Goal: Transaction & Acquisition: Purchase product/service

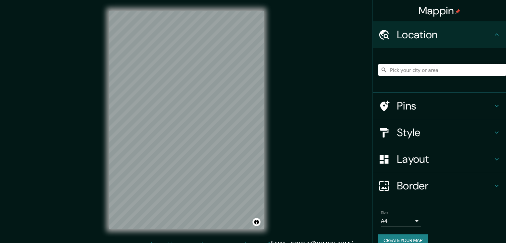
click at [397, 67] on input "Pick your city or area" at bounding box center [442, 70] width 128 height 12
paste input "[PERSON_NAME][STREET_ADDRESS]"
click at [419, 68] on input "[GEOGRAPHIC_DATA], [GEOGRAPHIC_DATA], [GEOGRAPHIC_DATA]" at bounding box center [442, 70] width 128 height 12
click at [419, 68] on input "Las Condes, Región Metropolitana de Santiago, Chile" at bounding box center [442, 70] width 128 height 12
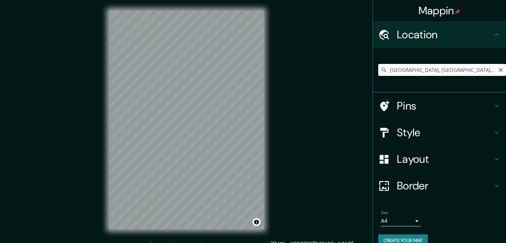
click at [414, 72] on input "Alcántara, Puente Alto, Región Metropolitana de Santiago 8150000, Chile" at bounding box center [442, 70] width 128 height 12
click at [431, 72] on input "Alcantara, Pudahuel, Región Metropolitana de Santiago 9020000, Chile" at bounding box center [442, 70] width 128 height 12
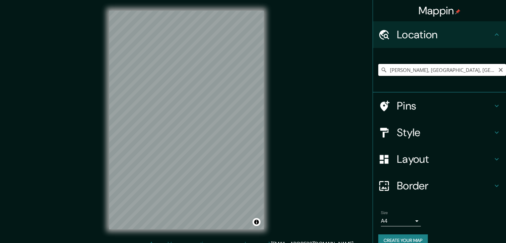
click at [431, 72] on input "Alcantara, Pudahuel, Región Metropolitana de Santiago 9020000, Chile" at bounding box center [442, 70] width 128 height 12
click at [414, 69] on input "Alcantara, Pudahuel, Región Metropolitana de Santiago 9020000, Chile" at bounding box center [442, 70] width 128 height 12
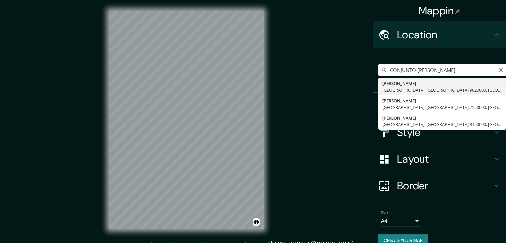
type input "Alcántara, Las Condes, Región Metropolitana de Santiago 7550000, Chile"
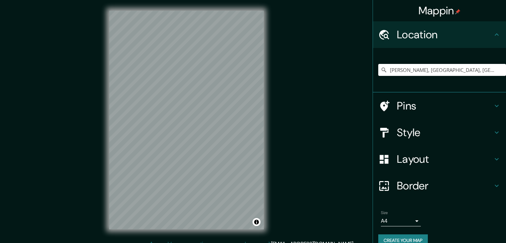
click at [404, 114] on div "Pins" at bounding box center [439, 105] width 133 height 27
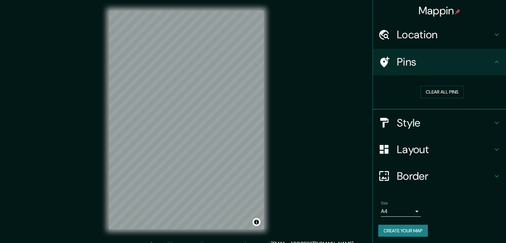
click at [415, 68] on h4 "Pins" at bounding box center [445, 61] width 96 height 13
click at [429, 124] on h4 "Style" at bounding box center [445, 122] width 96 height 13
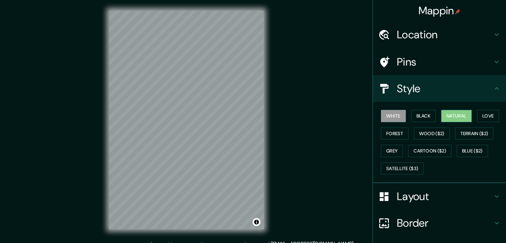
click at [441, 114] on button "Natural" at bounding box center [456, 116] width 31 height 12
click at [420, 213] on div "Border" at bounding box center [439, 222] width 133 height 27
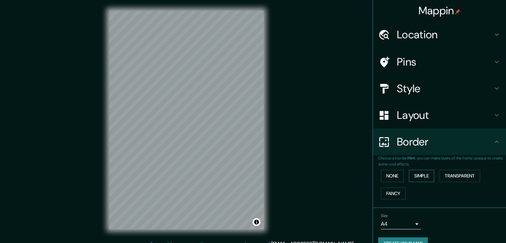
click at [412, 178] on button "Simple" at bounding box center [421, 176] width 25 height 12
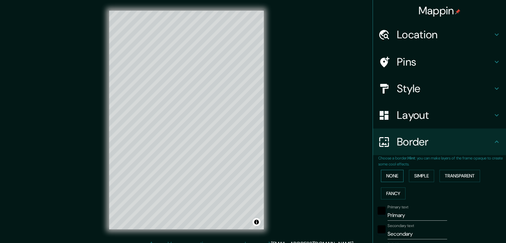
click at [388, 178] on button "None" at bounding box center [392, 176] width 23 height 12
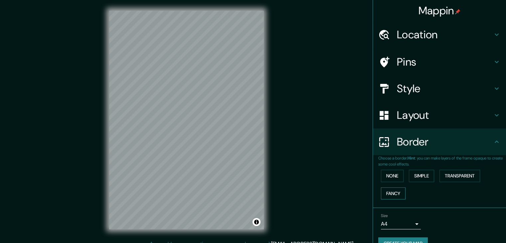
click at [389, 189] on button "Fancy" at bounding box center [393, 193] width 25 height 12
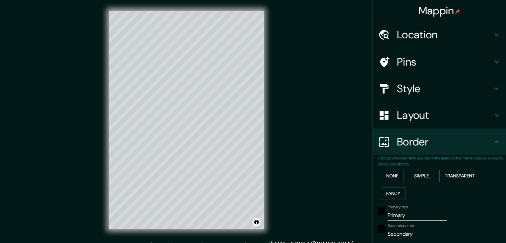
click at [439, 177] on button "Transparent" at bounding box center [459, 176] width 41 height 12
click at [394, 177] on button "None" at bounding box center [392, 176] width 23 height 12
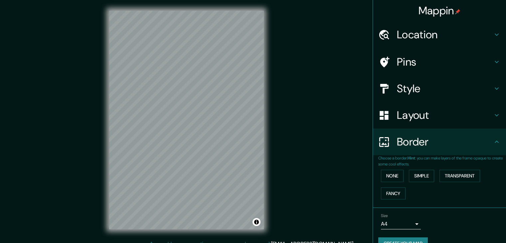
click at [405, 119] on h4 "Layout" at bounding box center [445, 114] width 96 height 13
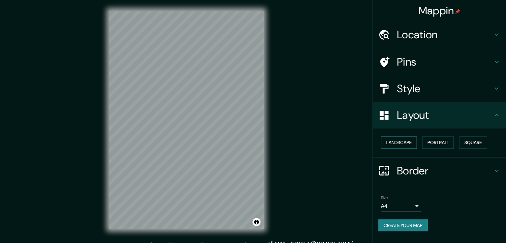
click at [406, 147] on button "Landscape" at bounding box center [399, 142] width 36 height 12
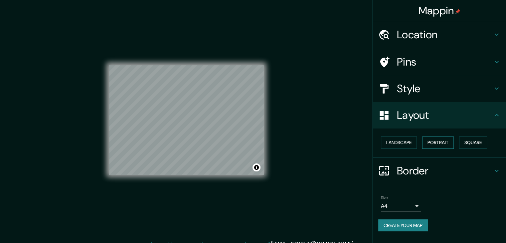
click at [429, 144] on button "Portrait" at bounding box center [438, 142] width 32 height 12
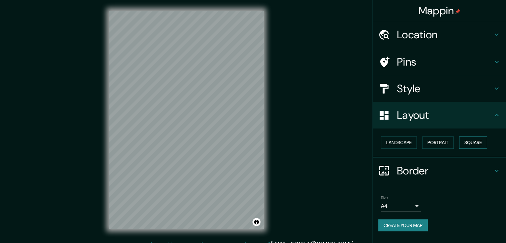
click at [478, 144] on button "Square" at bounding box center [473, 142] width 28 height 12
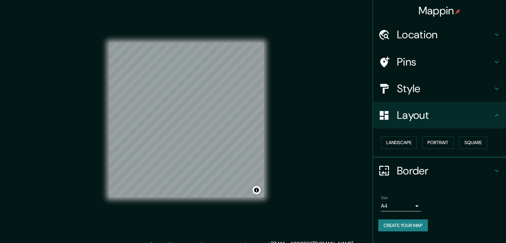
click at [395, 224] on button "Create your map" at bounding box center [403, 225] width 50 height 12
click at [411, 225] on button "Create your map" at bounding box center [403, 225] width 50 height 12
click at [406, 215] on div "Size A4 single Create your map" at bounding box center [439, 215] width 122 height 44
click at [407, 219] on button "Create your map" at bounding box center [403, 225] width 50 height 12
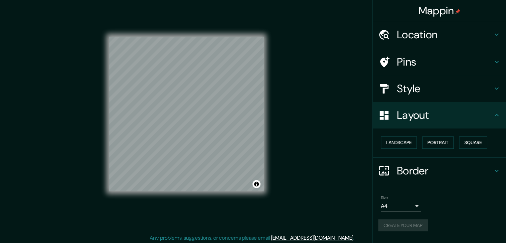
scroll to position [8, 0]
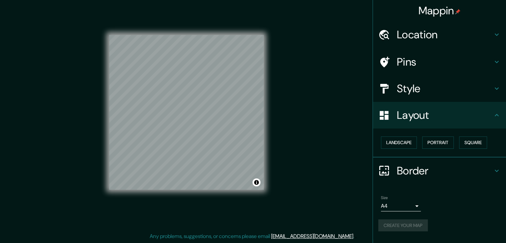
click at [422, 125] on div "Layout" at bounding box center [439, 115] width 133 height 27
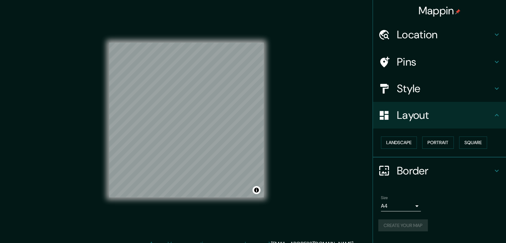
click at [495, 120] on div "Layout" at bounding box center [439, 115] width 133 height 27
click at [495, 116] on icon at bounding box center [496, 115] width 8 height 8
click at [426, 142] on button "Portrait" at bounding box center [438, 142] width 32 height 12
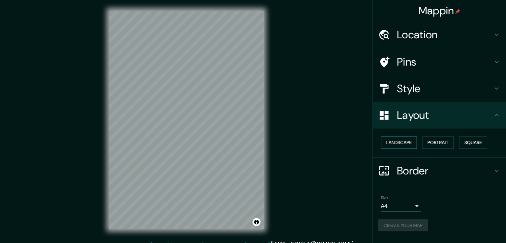
click at [398, 146] on button "Landscape" at bounding box center [399, 142] width 36 height 12
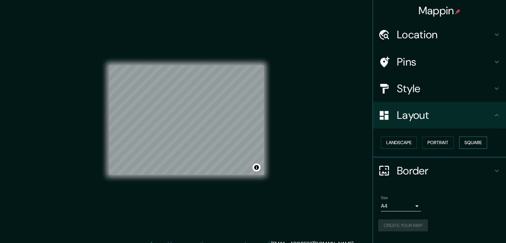
click at [465, 144] on button "Square" at bounding box center [473, 142] width 28 height 12
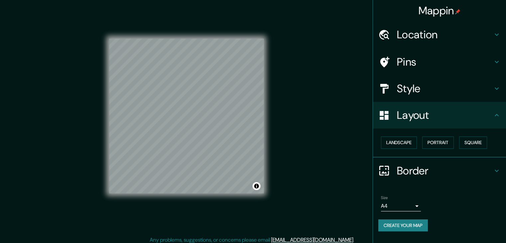
scroll to position [8, 0]
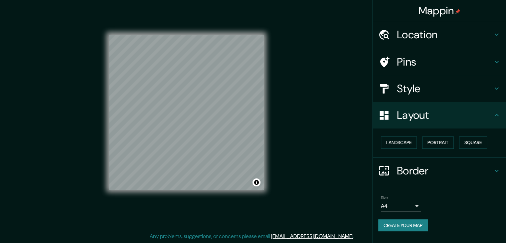
click at [409, 229] on button "Create your map" at bounding box center [403, 225] width 50 height 12
click at [409, 229] on div "Create your map" at bounding box center [439, 225] width 122 height 12
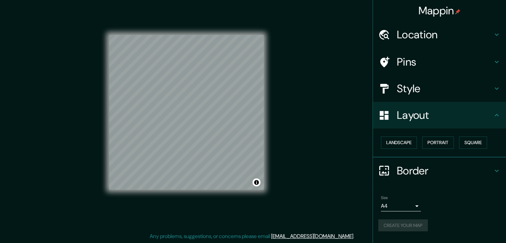
click at [408, 227] on div "Create your map" at bounding box center [439, 225] width 122 height 12
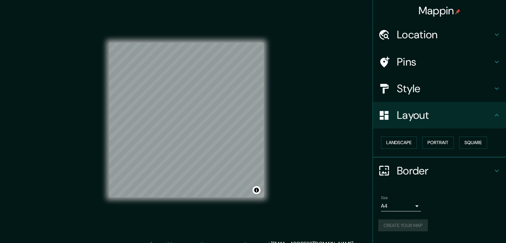
click at [457, 34] on h4 "Location" at bounding box center [445, 34] width 96 height 13
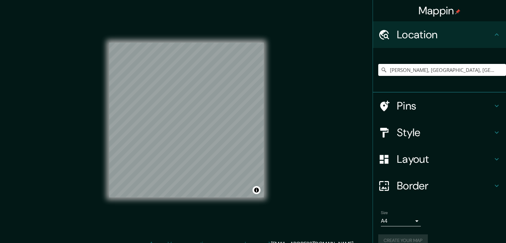
click at [457, 34] on h4 "Location" at bounding box center [445, 34] width 96 height 13
click at [409, 104] on h4 "Pins" at bounding box center [445, 105] width 96 height 13
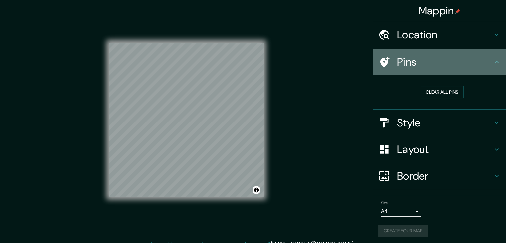
click at [408, 63] on h4 "Pins" at bounding box center [445, 61] width 96 height 13
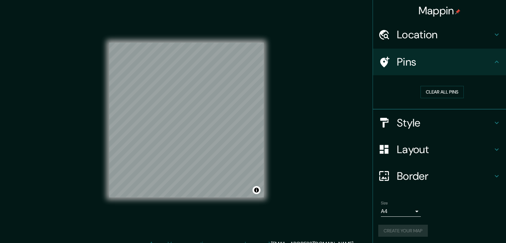
click at [411, 118] on h4 "Style" at bounding box center [445, 122] width 96 height 13
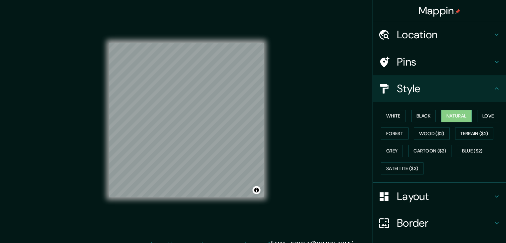
click at [411, 107] on div "White Black Natural Love Forest Wood ($2) Terrain ($2) Grey Cartoon ($2) Blue (…" at bounding box center [442, 142] width 128 height 70
click at [419, 201] on h4 "Layout" at bounding box center [445, 196] width 96 height 13
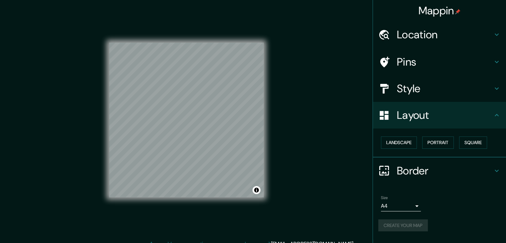
click at [412, 181] on div "Border" at bounding box center [439, 170] width 133 height 27
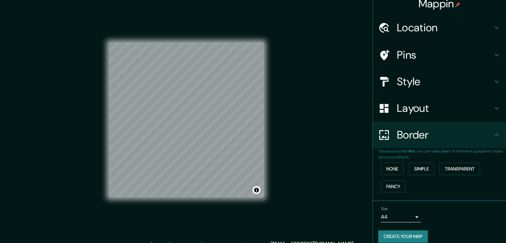
scroll to position [14, 0]
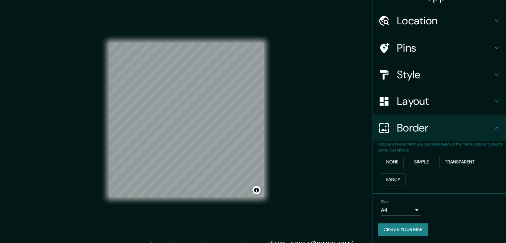
click at [411, 225] on button "Create your map" at bounding box center [403, 229] width 50 height 12
click at [394, 223] on button "Create your map" at bounding box center [403, 229] width 50 height 12
click at [394, 223] on div "Create your map" at bounding box center [439, 229] width 122 height 12
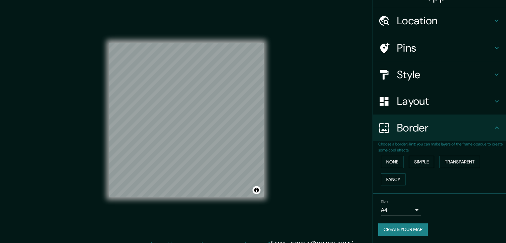
click at [391, 224] on button "Create your map" at bounding box center [403, 229] width 50 height 12
click at [398, 224] on button "Create your map" at bounding box center [403, 229] width 50 height 12
click at [404, 233] on button "Create your map" at bounding box center [403, 229] width 50 height 12
click at [404, 233] on div "Create your map" at bounding box center [439, 229] width 122 height 12
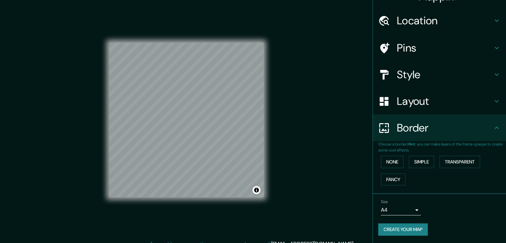
click at [423, 230] on button "Create your map" at bounding box center [403, 229] width 50 height 12
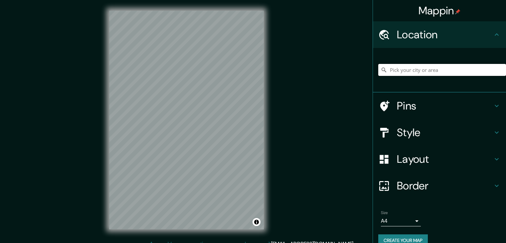
click at [399, 67] on input "Pick your city or area" at bounding box center [442, 70] width 128 height 12
paste input "Alcántara 360, 7550264 Las Condes, Región Metropolitana, Chile"
click at [453, 75] on input "Las Condes, Región Metropolitana de Santiago, Chile" at bounding box center [442, 70] width 128 height 12
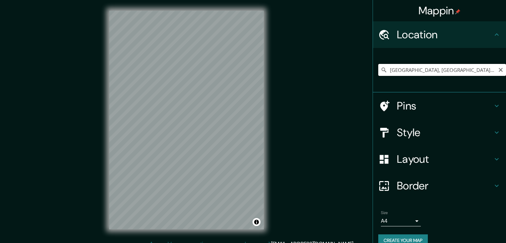
click at [453, 75] on input "Las Condes, Región Metropolitana de Santiago, Chile" at bounding box center [442, 70] width 128 height 12
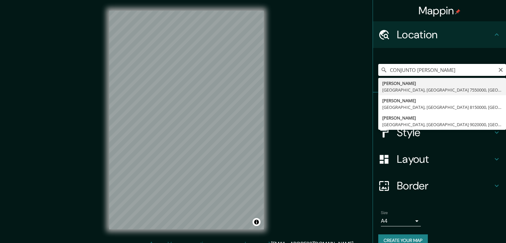
type input "Alcántara, Las Condes, Región Metropolitana de Santiago 7550000, Chile"
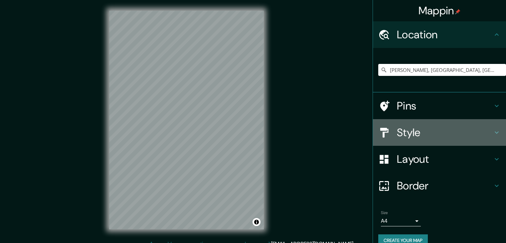
click at [423, 136] on h4 "Style" at bounding box center [445, 132] width 96 height 13
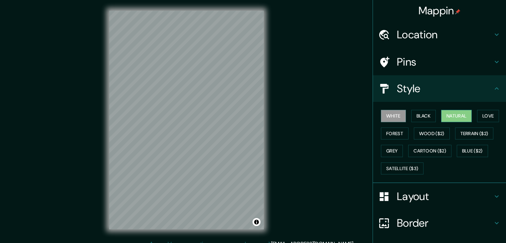
click at [448, 119] on button "Natural" at bounding box center [456, 116] width 31 height 12
click at [403, 97] on div "Style" at bounding box center [439, 88] width 133 height 27
click at [440, 98] on div "Style" at bounding box center [439, 88] width 133 height 27
click at [422, 197] on h4 "Layout" at bounding box center [445, 196] width 96 height 13
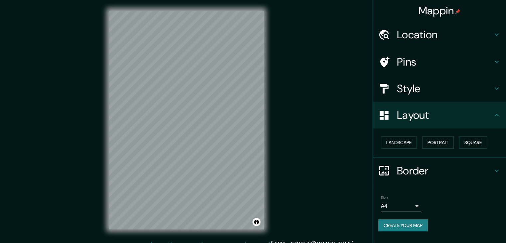
click at [410, 123] on div "Layout" at bounding box center [439, 115] width 133 height 27
click at [435, 142] on button "Portrait" at bounding box center [438, 142] width 32 height 12
click at [475, 145] on button "Square" at bounding box center [473, 142] width 28 height 12
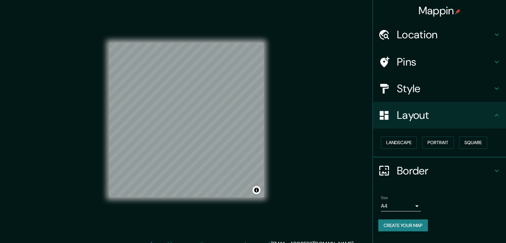
click at [403, 219] on button "Create your map" at bounding box center [403, 225] width 50 height 12
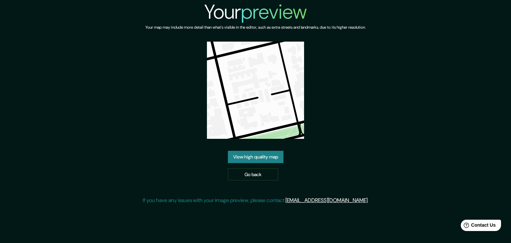
click at [251, 157] on link "View high quality map" at bounding box center [256, 157] width 56 height 12
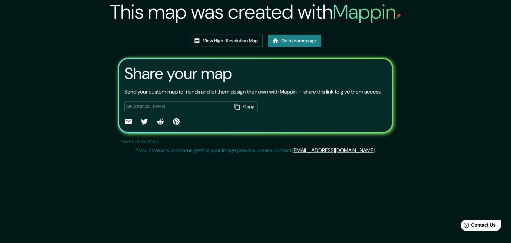
click at [252, 36] on link "View High-Resolution Map" at bounding box center [226, 41] width 73 height 12
click at [259, 35] on link "View High-Resolution Map" at bounding box center [226, 41] width 73 height 12
click at [236, 34] on div "This map was created with Mappin View High-Resolution Map Go to homepage Share …" at bounding box center [255, 78] width 291 height 157
click at [235, 39] on link "View High-Resolution Map" at bounding box center [226, 41] width 73 height 12
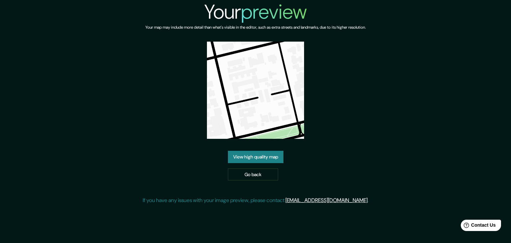
click at [267, 151] on div "View high quality map Go back" at bounding box center [256, 166] width 56 height 30
click at [266, 151] on link "View high quality map" at bounding box center [256, 157] width 56 height 12
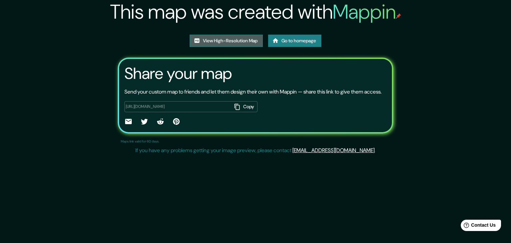
click at [223, 45] on link "View High-Resolution Map" at bounding box center [226, 41] width 73 height 12
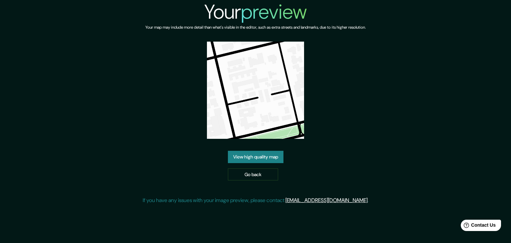
click at [269, 157] on link "View high quality map" at bounding box center [256, 157] width 56 height 12
